Goal: Transaction & Acquisition: Purchase product/service

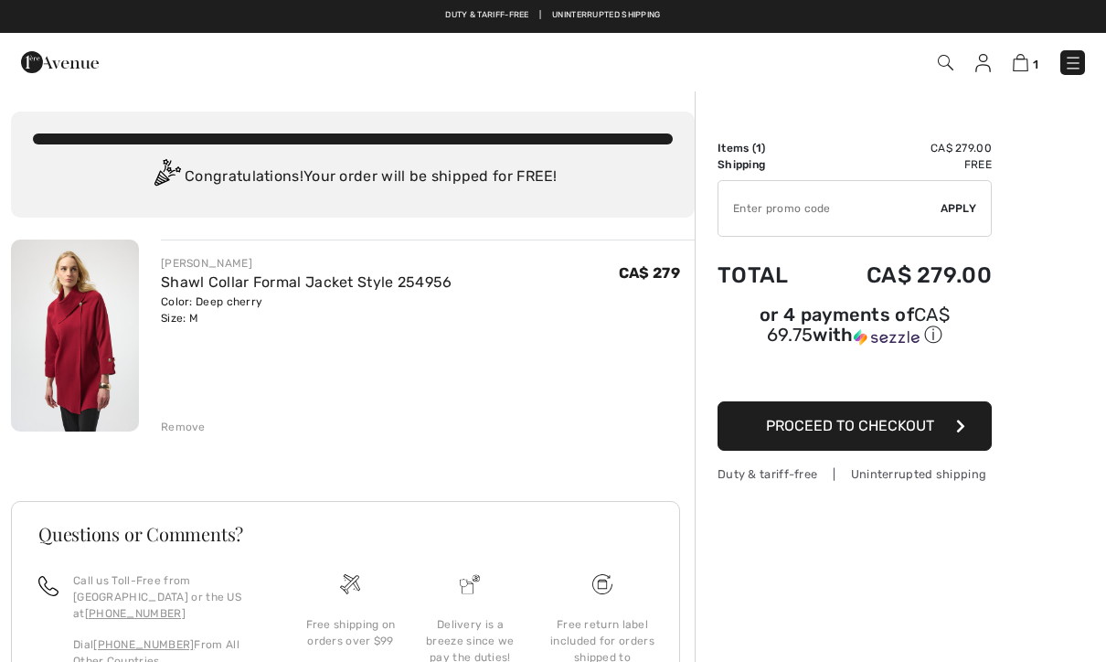
click at [61, 357] on img at bounding box center [75, 336] width 128 height 192
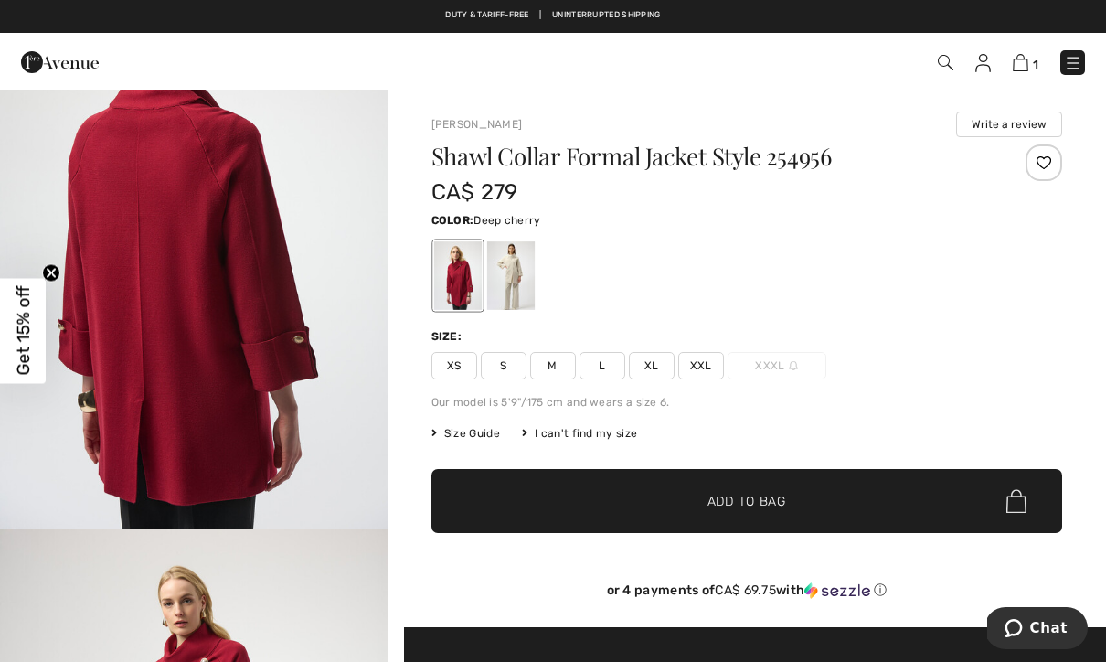
scroll to position [1311, 0]
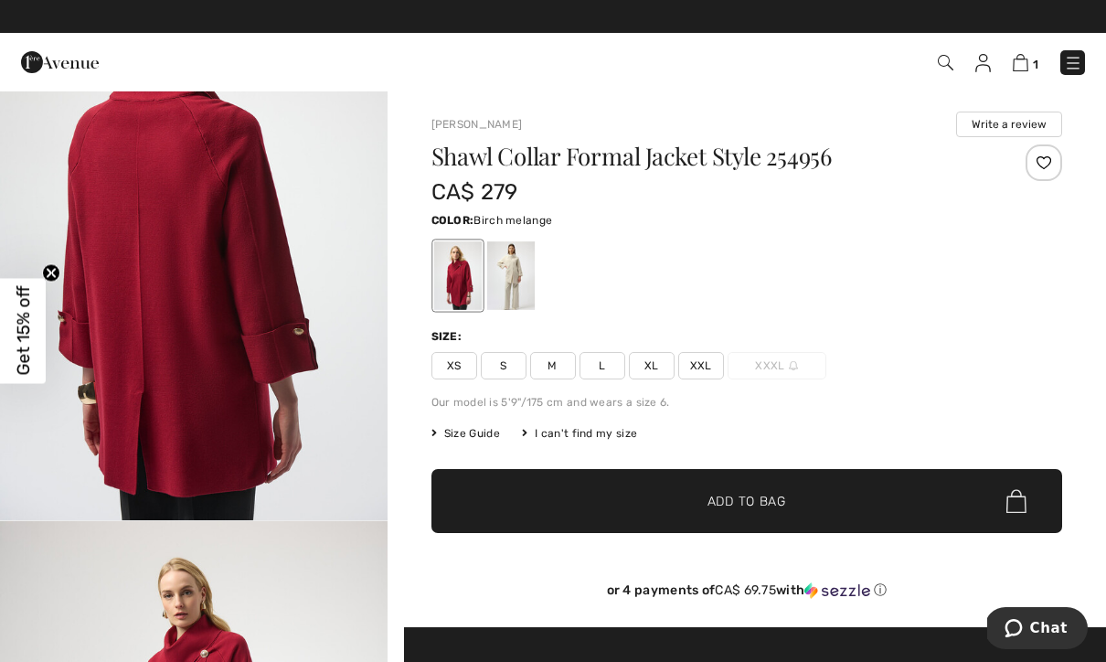
click at [512, 276] on div at bounding box center [510, 275] width 48 height 69
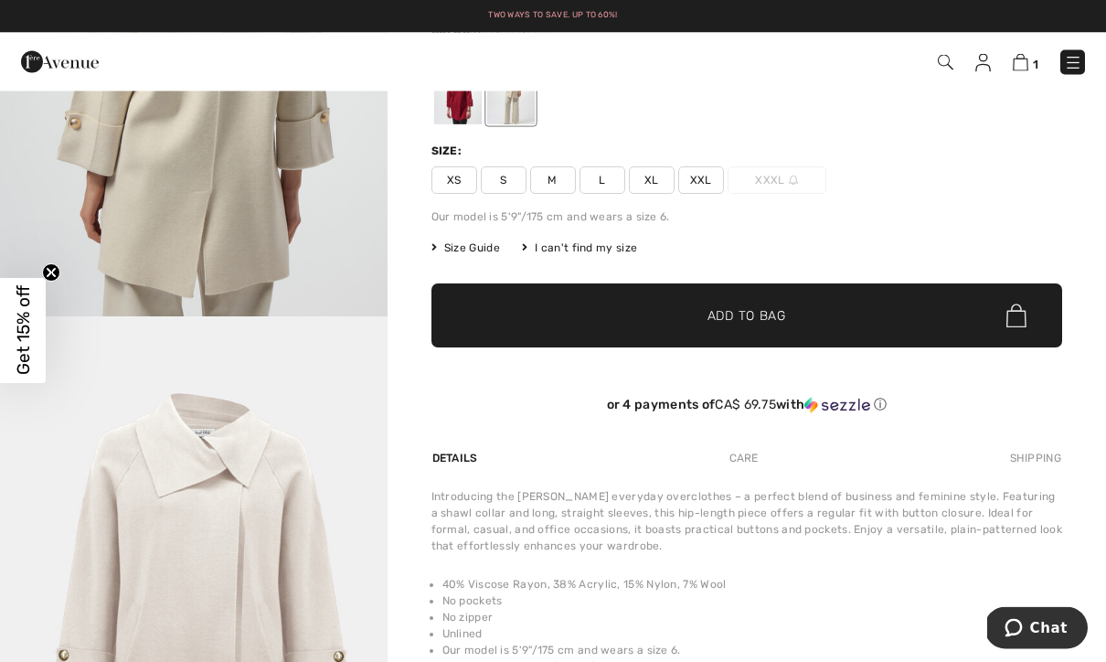
scroll to position [0, 0]
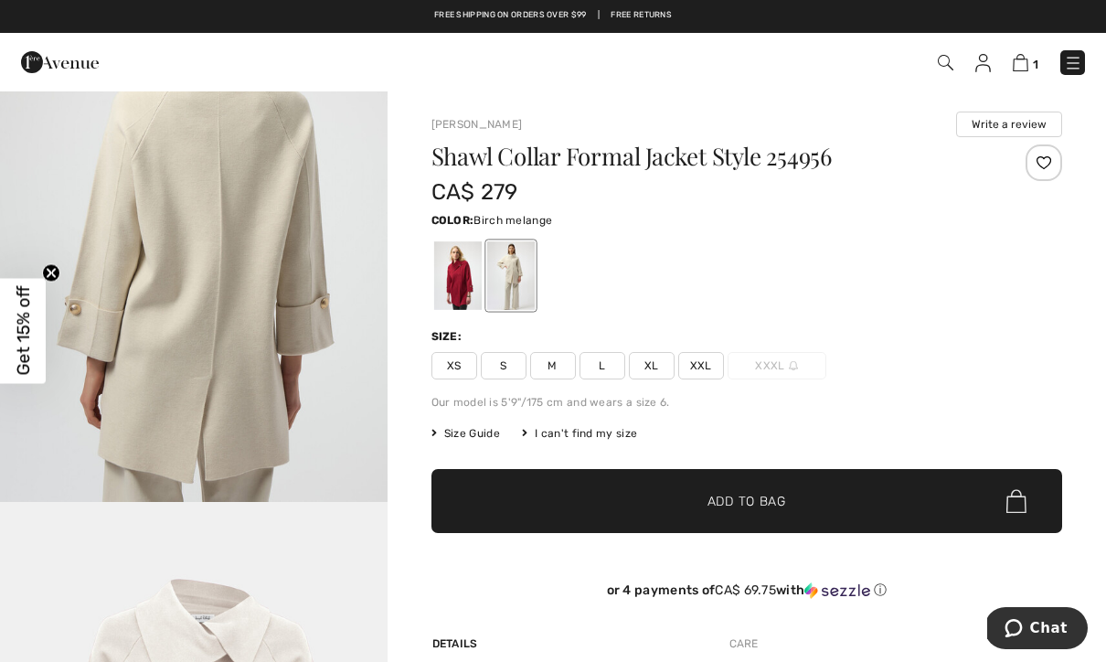
click at [981, 71] on img at bounding box center [984, 63] width 16 height 18
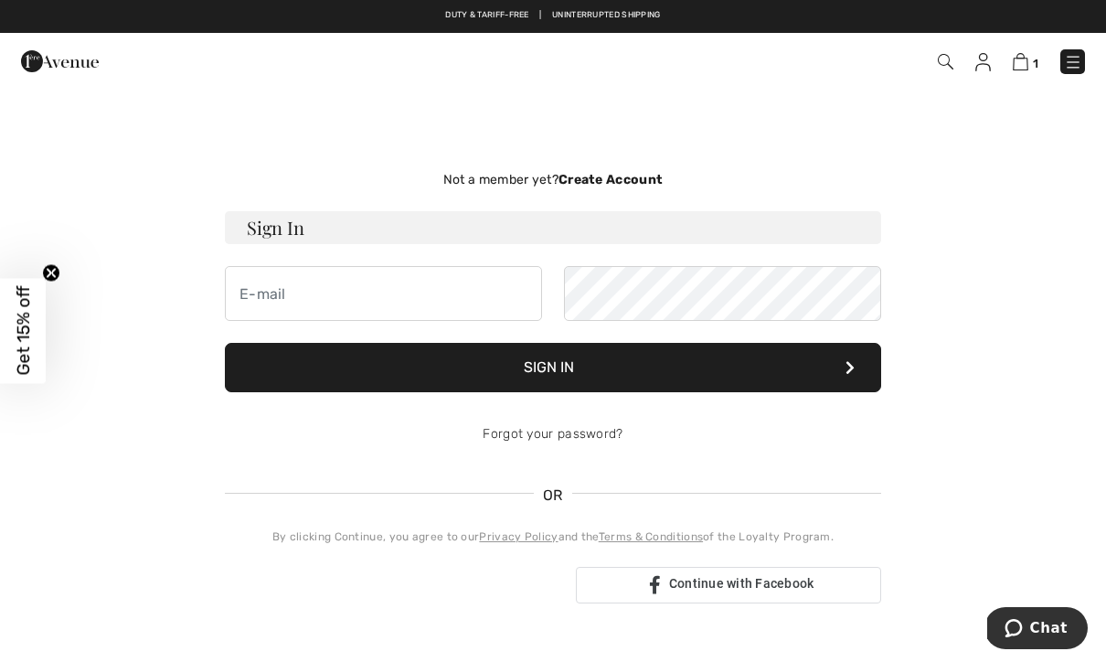
click at [942, 66] on img at bounding box center [946, 62] width 16 height 16
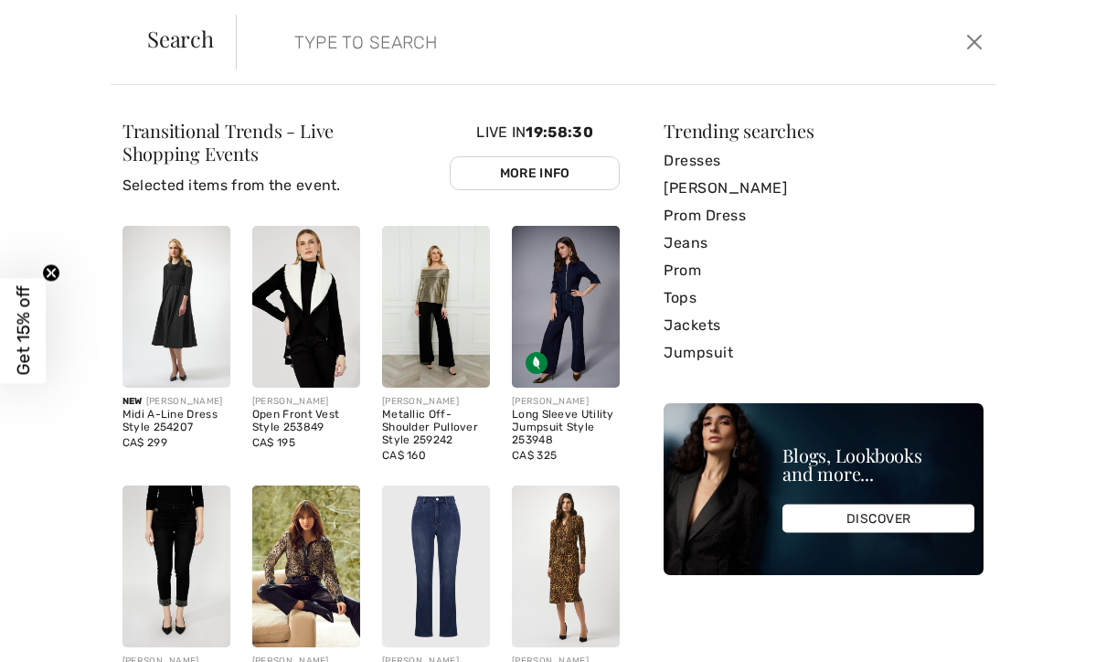
click at [61, 212] on div "Transitional Trends - Live Shopping Events Selected items from the event. Live …" at bounding box center [553, 373] width 1106 height 577
click at [976, 44] on button "Close" at bounding box center [975, 41] width 27 height 29
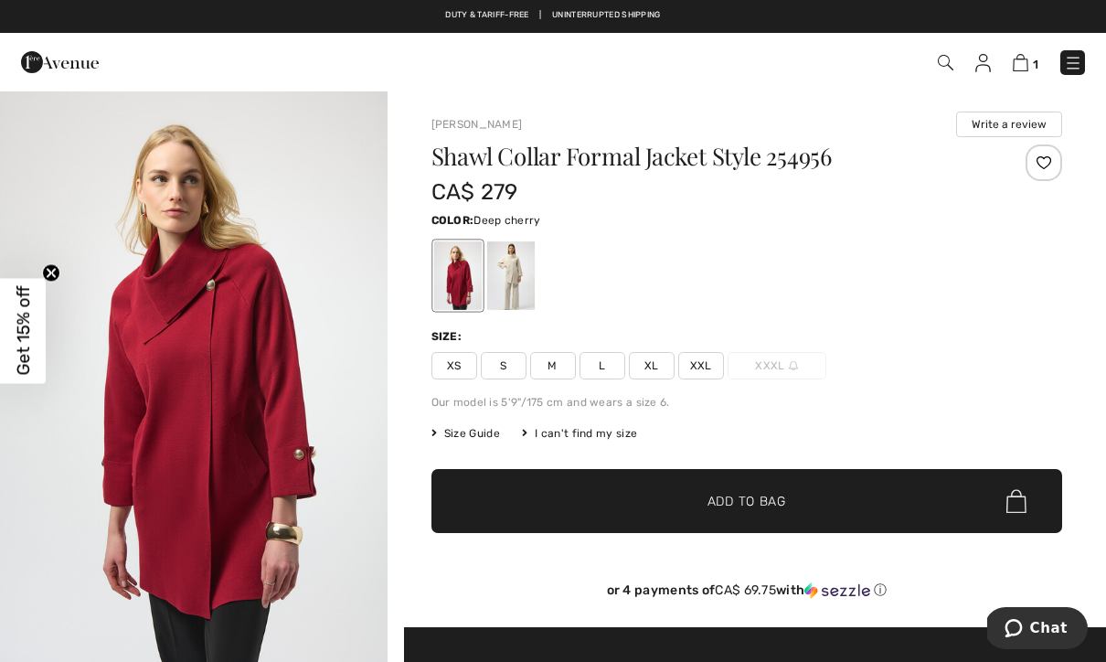
click at [1075, 68] on img at bounding box center [1073, 63] width 18 height 18
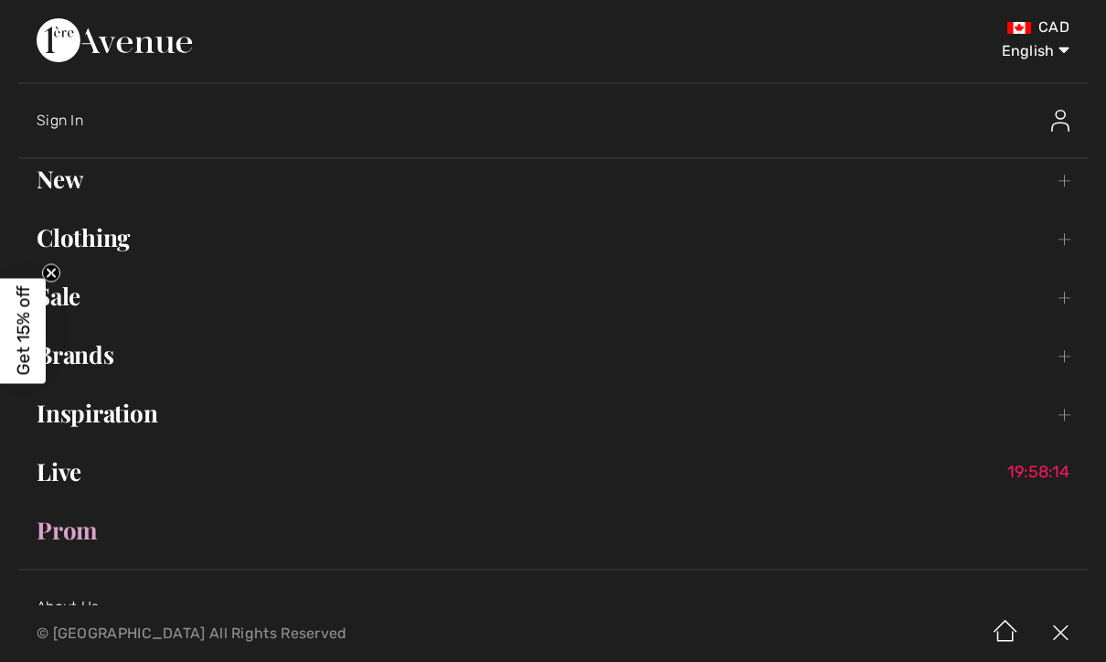
click at [1020, 58] on select "English Français" at bounding box center [1022, 47] width 95 height 55
select select "https://www.1ereavenue.com/fr/veste-formelle-a-col-chale-modele-254956-s254956/…"
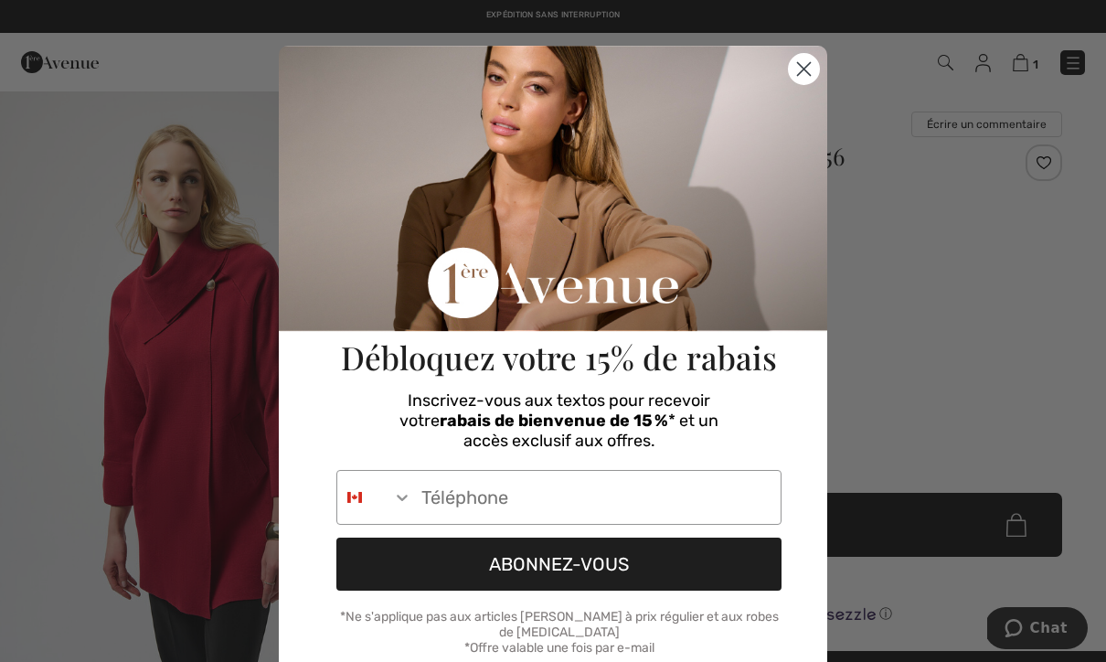
click at [794, 69] on circle "Close dialog" at bounding box center [804, 69] width 30 height 30
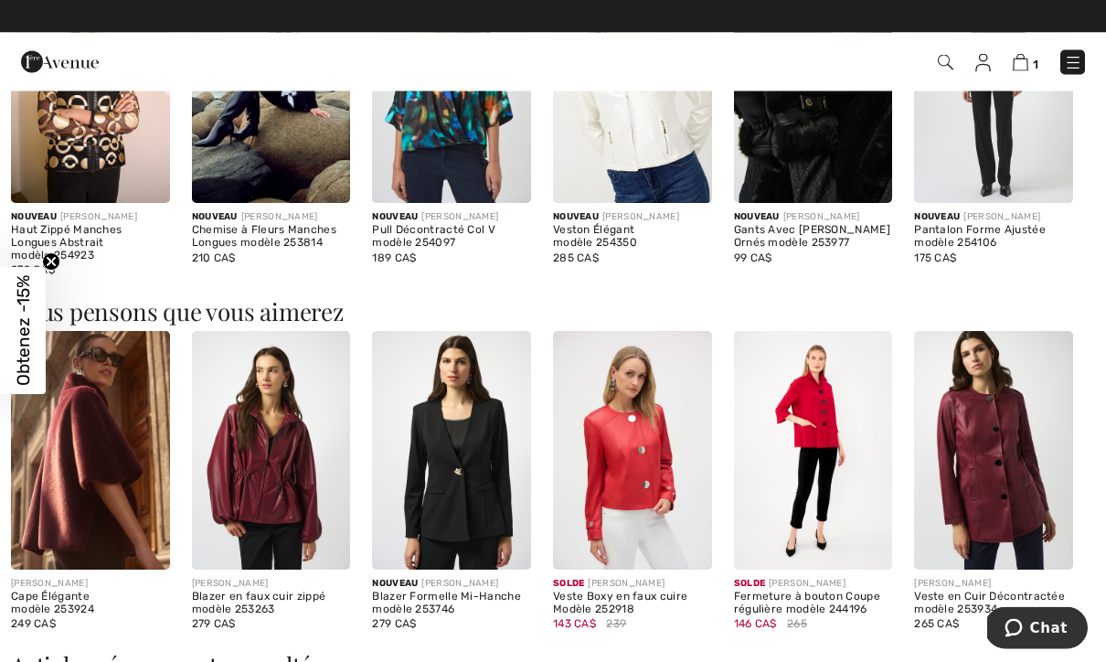
scroll to position [1799, 0]
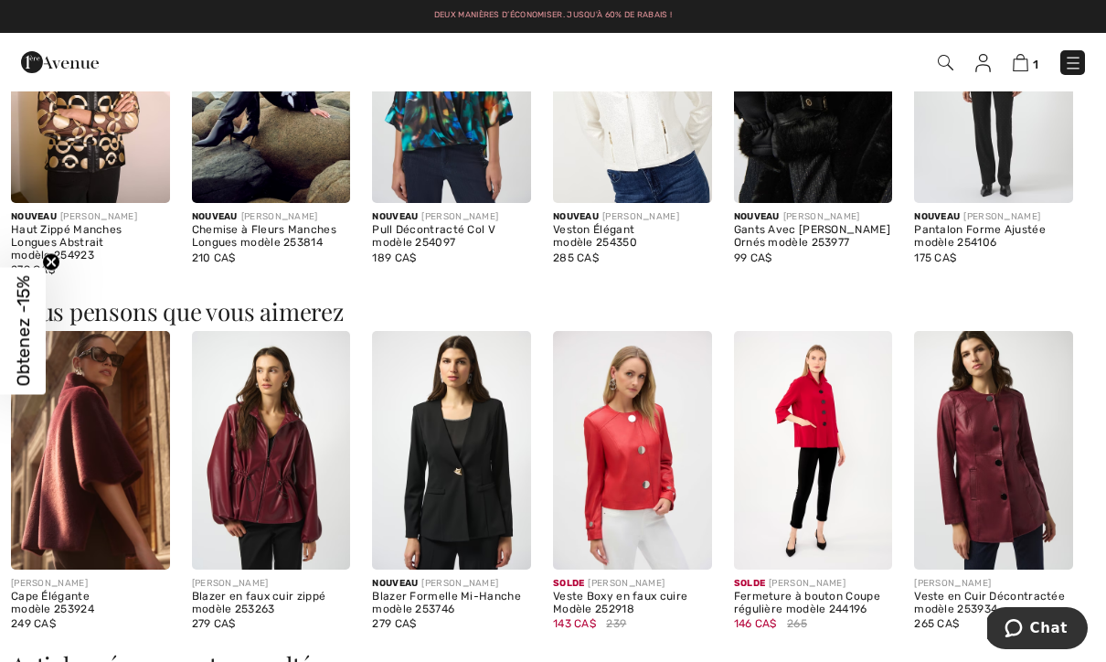
click at [811, 438] on img at bounding box center [813, 450] width 159 height 238
